Goal: Task Accomplishment & Management: Use online tool/utility

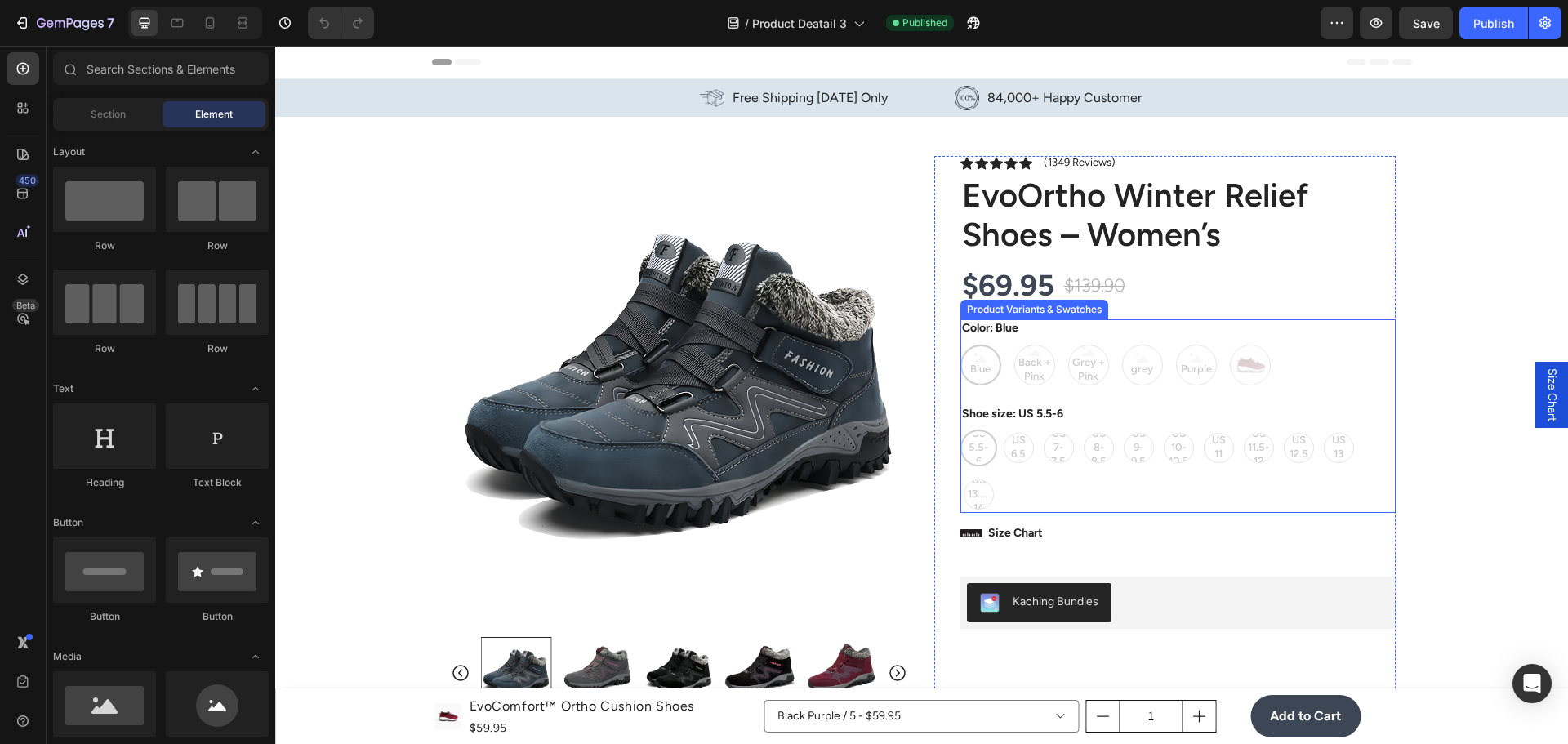
click at [1079, 412] on div "Shoe size: US 5.5-6 US 5.5-6 US 5.5-6 US 5.5-6 US 6.5 US 6.5 US 6.5 US 7-7.5 US…" at bounding box center [1178, 459] width 436 height 108
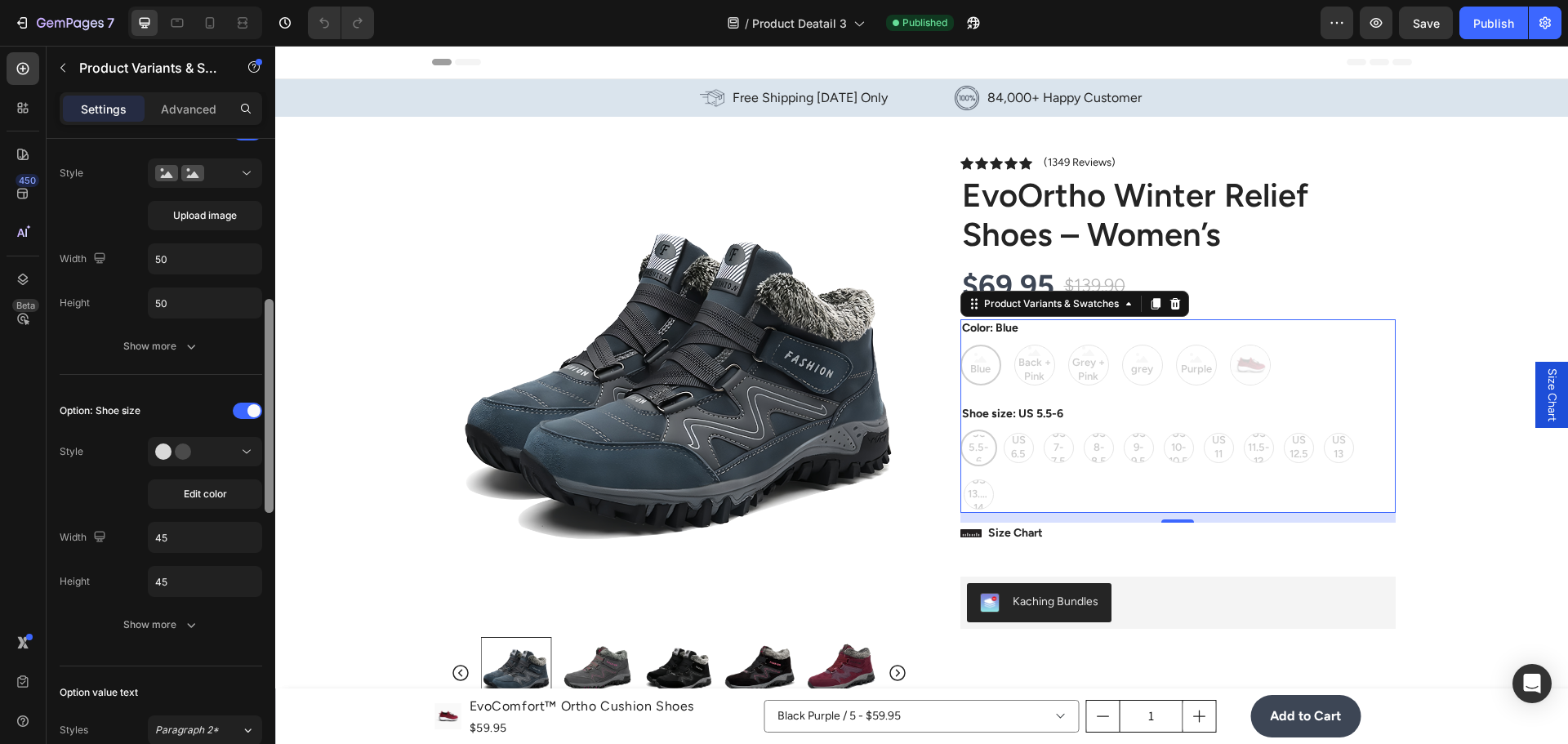
drag, startPoint x: 272, startPoint y: 287, endPoint x: 217, endPoint y: 559, distance: 277.5
click at [264, 514] on div at bounding box center [269, 466] width 13 height 652
click at [147, 626] on div "Show more" at bounding box center [161, 622] width 76 height 16
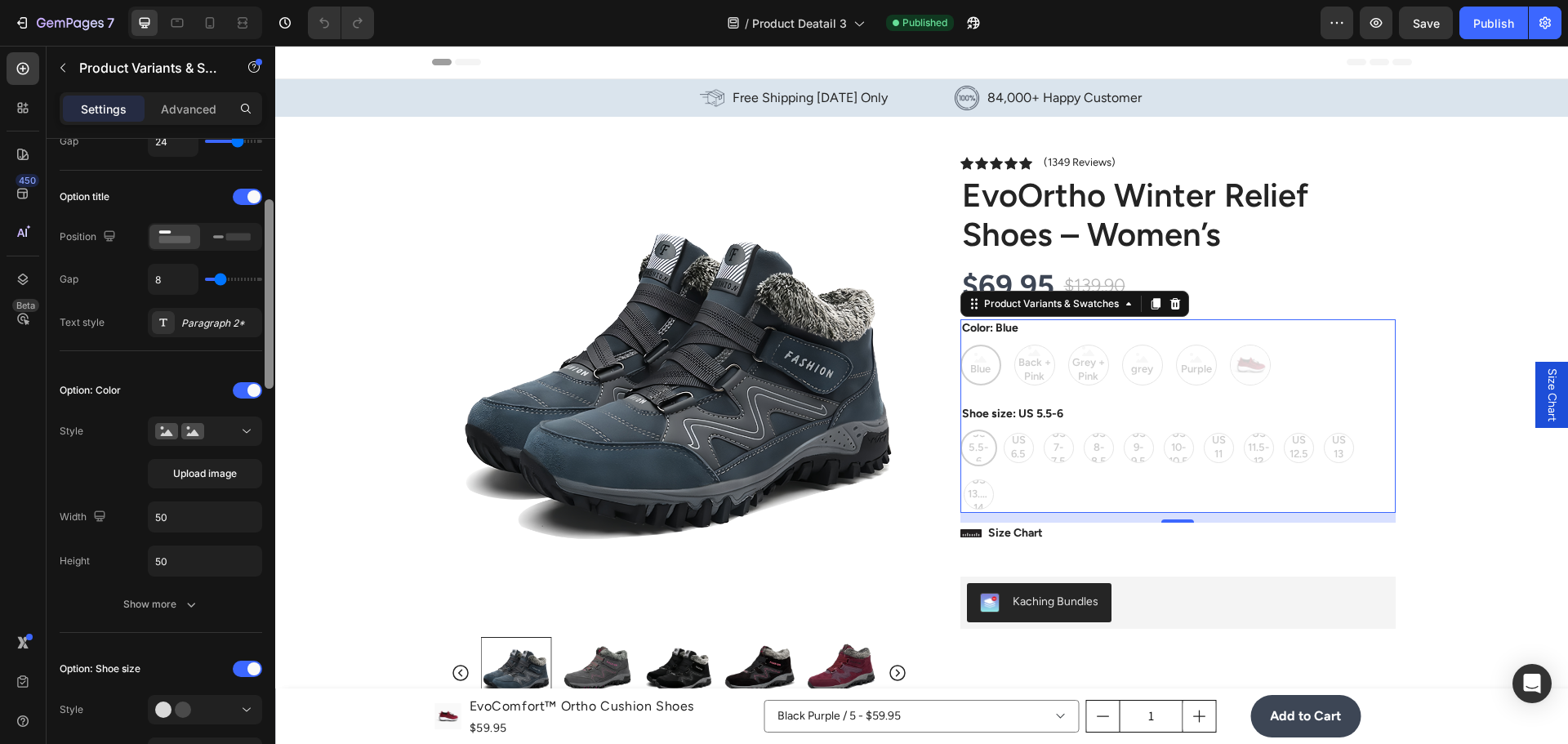
scroll to position [223, 0]
drag, startPoint x: 270, startPoint y: 499, endPoint x: 271, endPoint y: 414, distance: 85.0
click at [271, 414] on div at bounding box center [269, 464] width 13 height 652
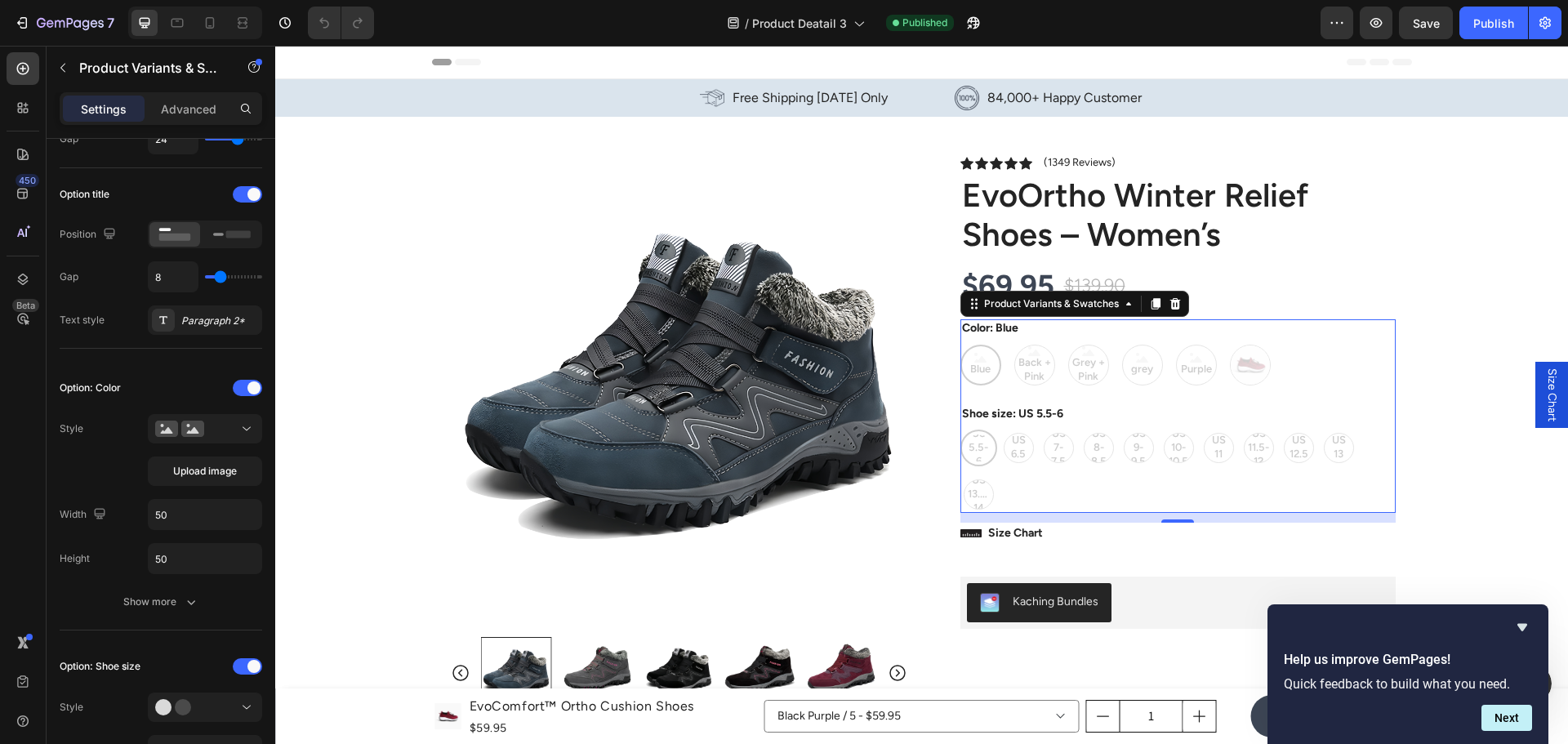
scroll to position [0, 0]
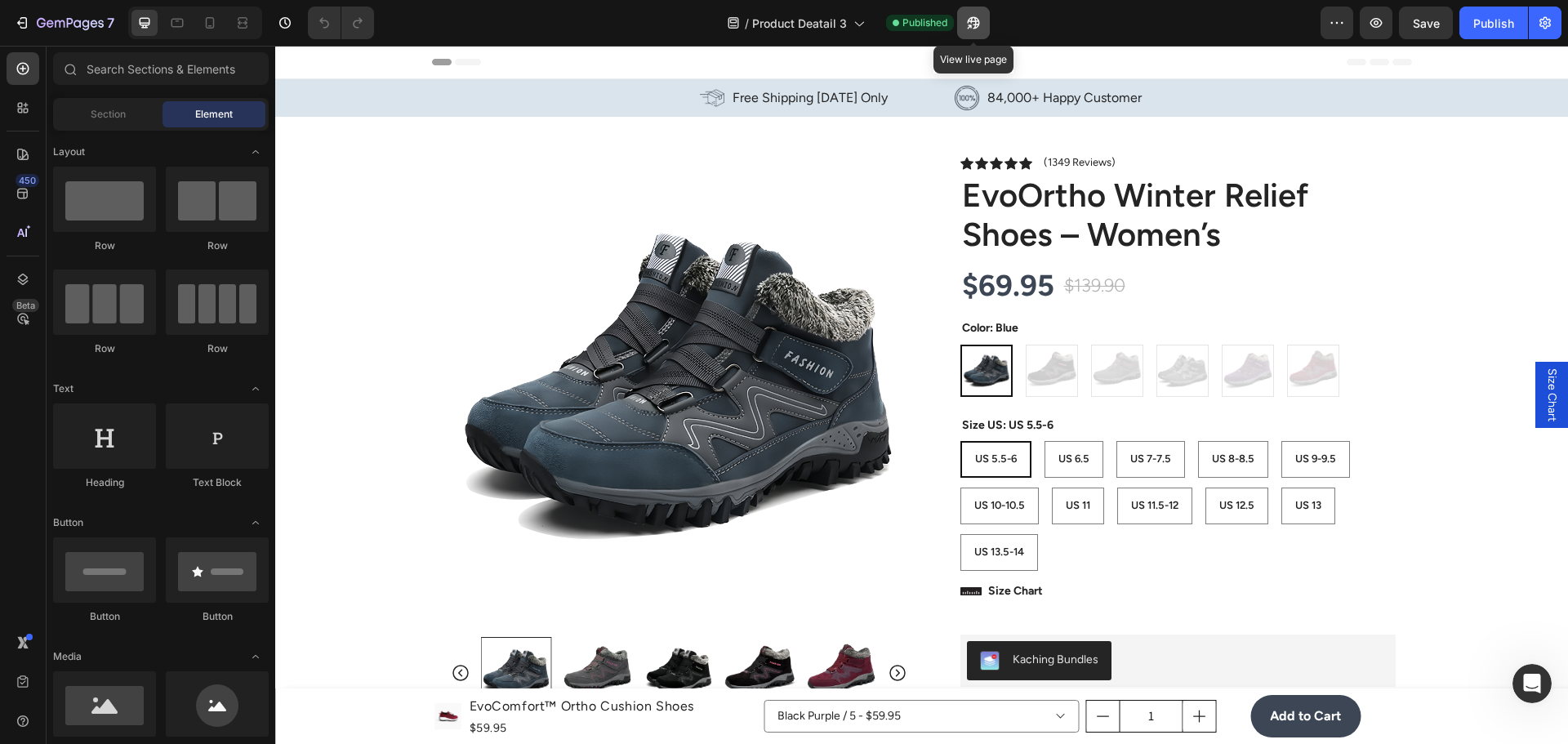
click at [965, 30] on icon "button" at bounding box center [973, 22] width 16 height 16
